Goal: Task Accomplishment & Management: Manage account settings

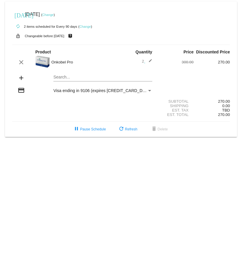
click at [82, 27] on link "Change" at bounding box center [85, 27] width 12 height 4
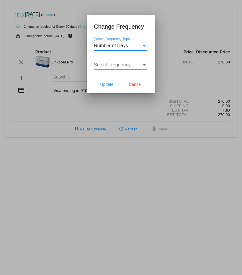
click at [144, 65] on div "Select Frequency" at bounding box center [144, 64] width 3 height 1
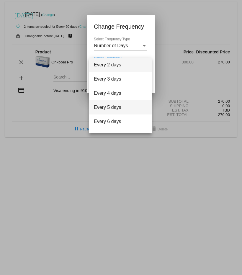
scroll to position [24, 0]
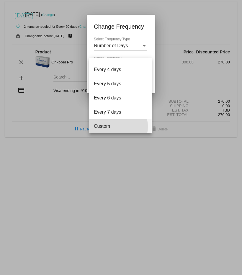
click at [110, 127] on span "Custom" at bounding box center [120, 126] width 53 height 14
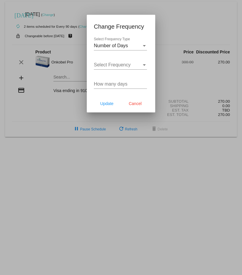
click at [67, 111] on div at bounding box center [121, 137] width 242 height 275
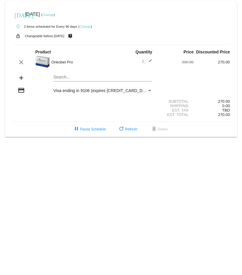
click at [54, 14] on link "Change" at bounding box center [48, 15] width 12 height 4
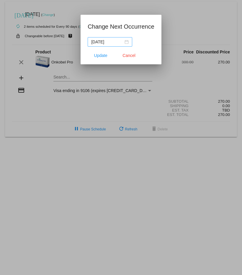
click at [127, 42] on div "[DATE]" at bounding box center [109, 42] width 37 height 6
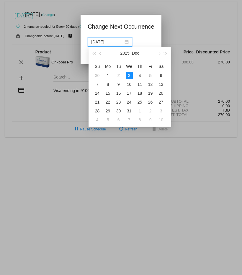
click at [56, 103] on div at bounding box center [121, 137] width 242 height 275
